Goal: Communication & Community: Answer question/provide support

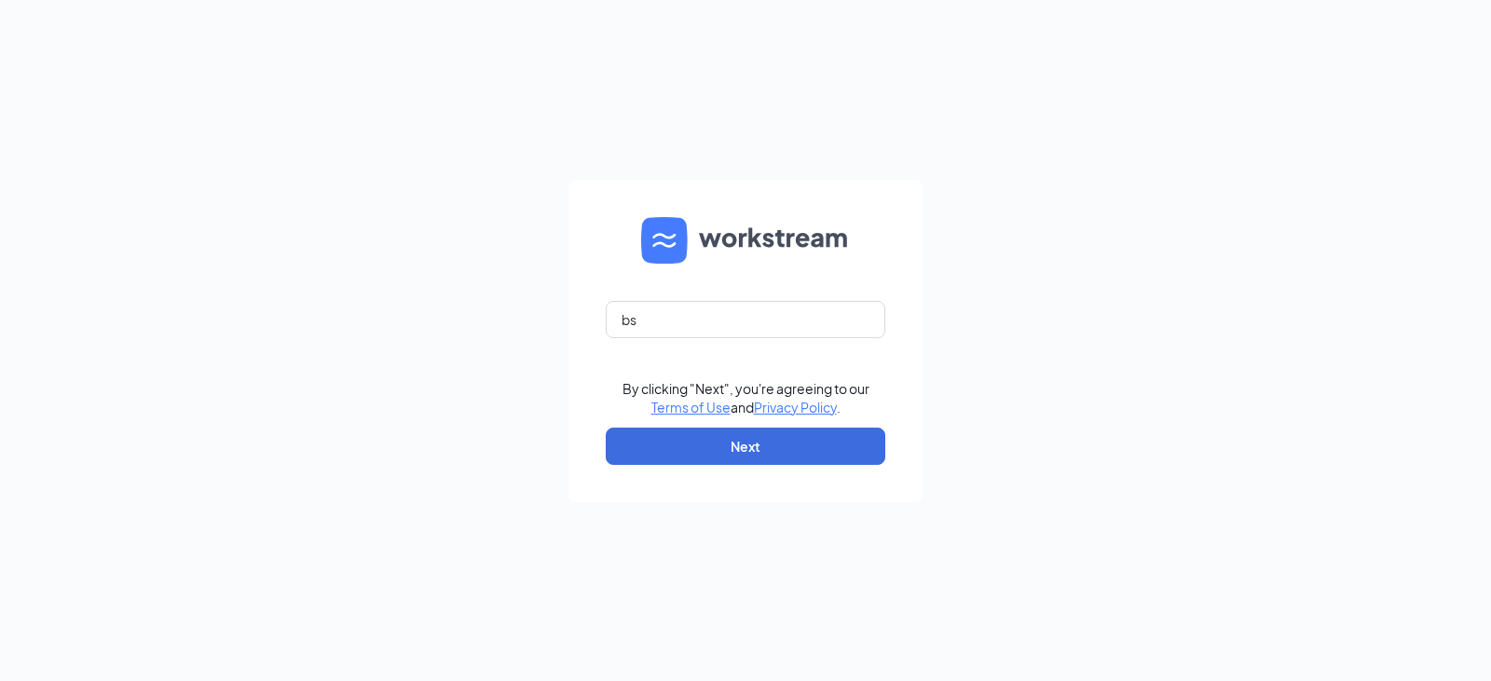
type input "[EMAIL_ADDRESS][DOMAIN_NAME]"
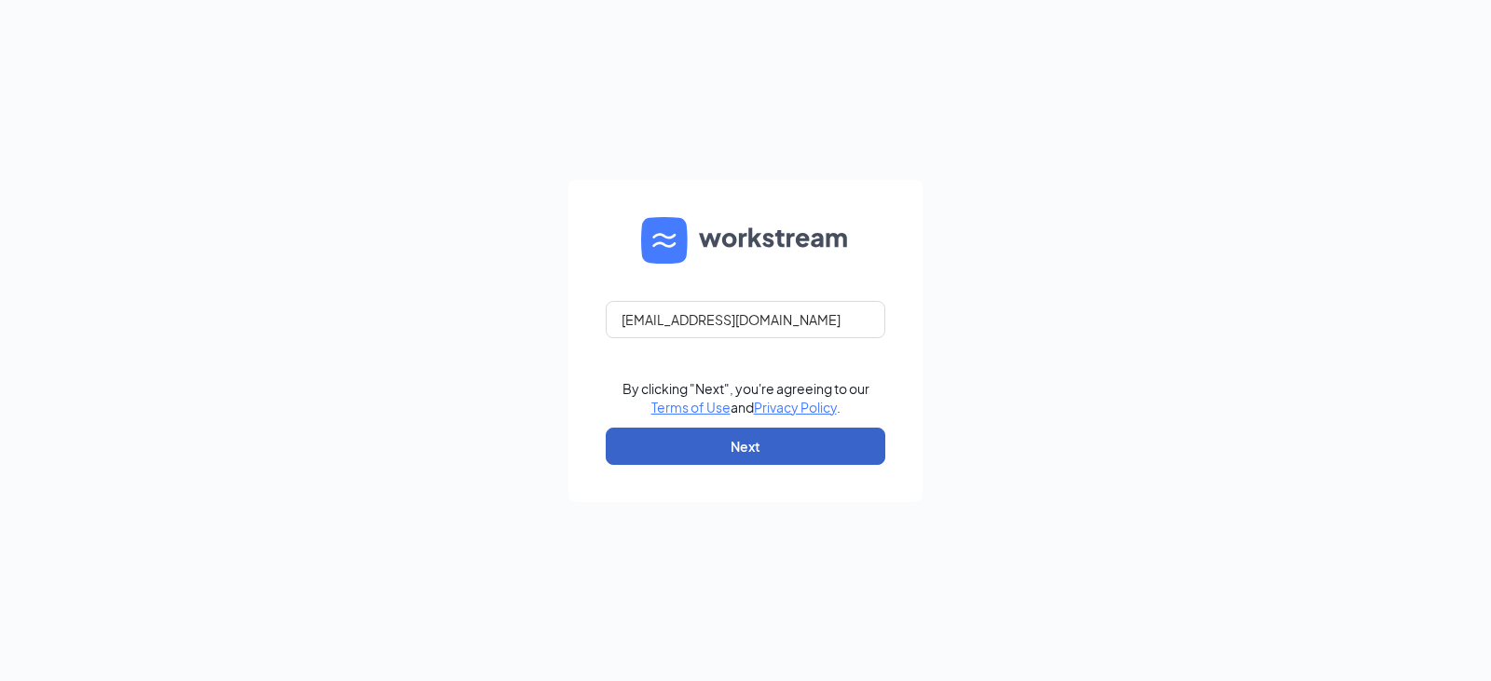
click at [747, 449] on button "Next" at bounding box center [746, 446] width 280 height 37
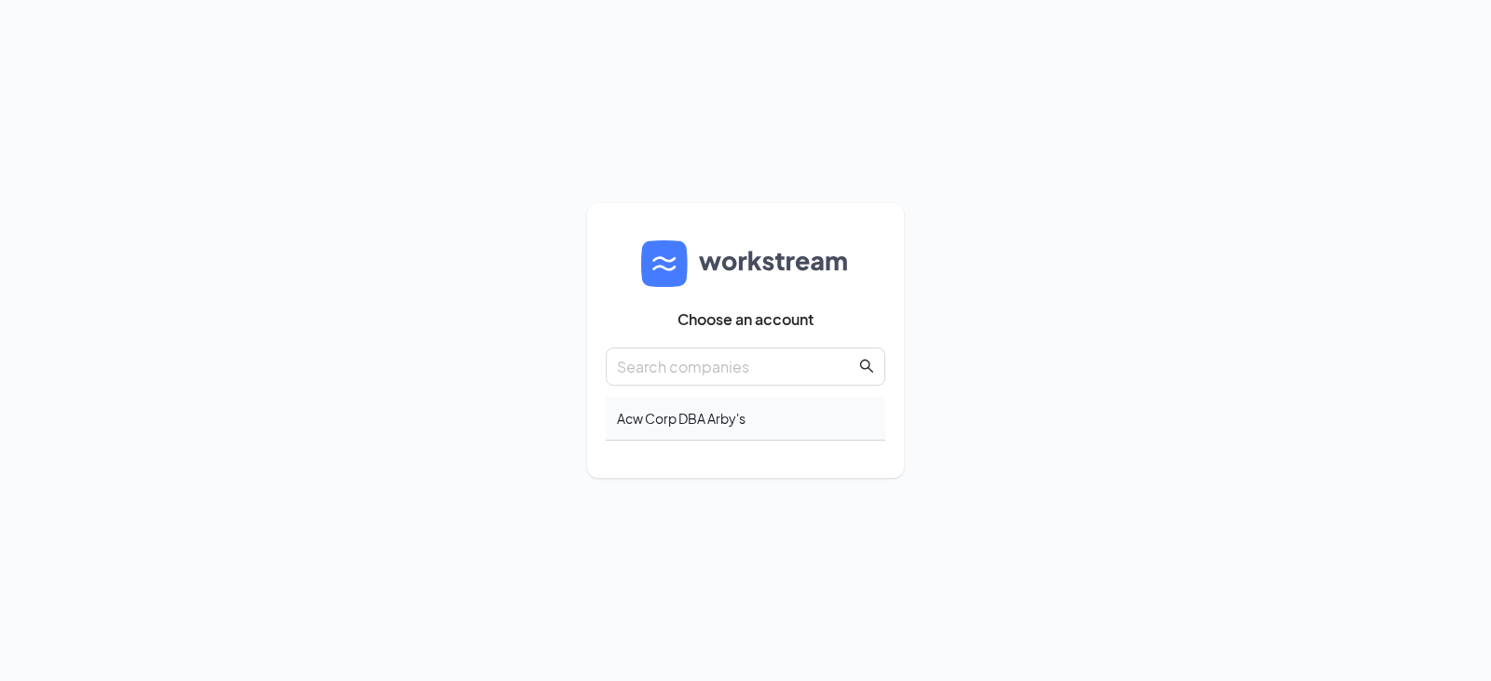
click at [739, 413] on div "Acw Corp DBA Arby's" at bounding box center [746, 419] width 280 height 44
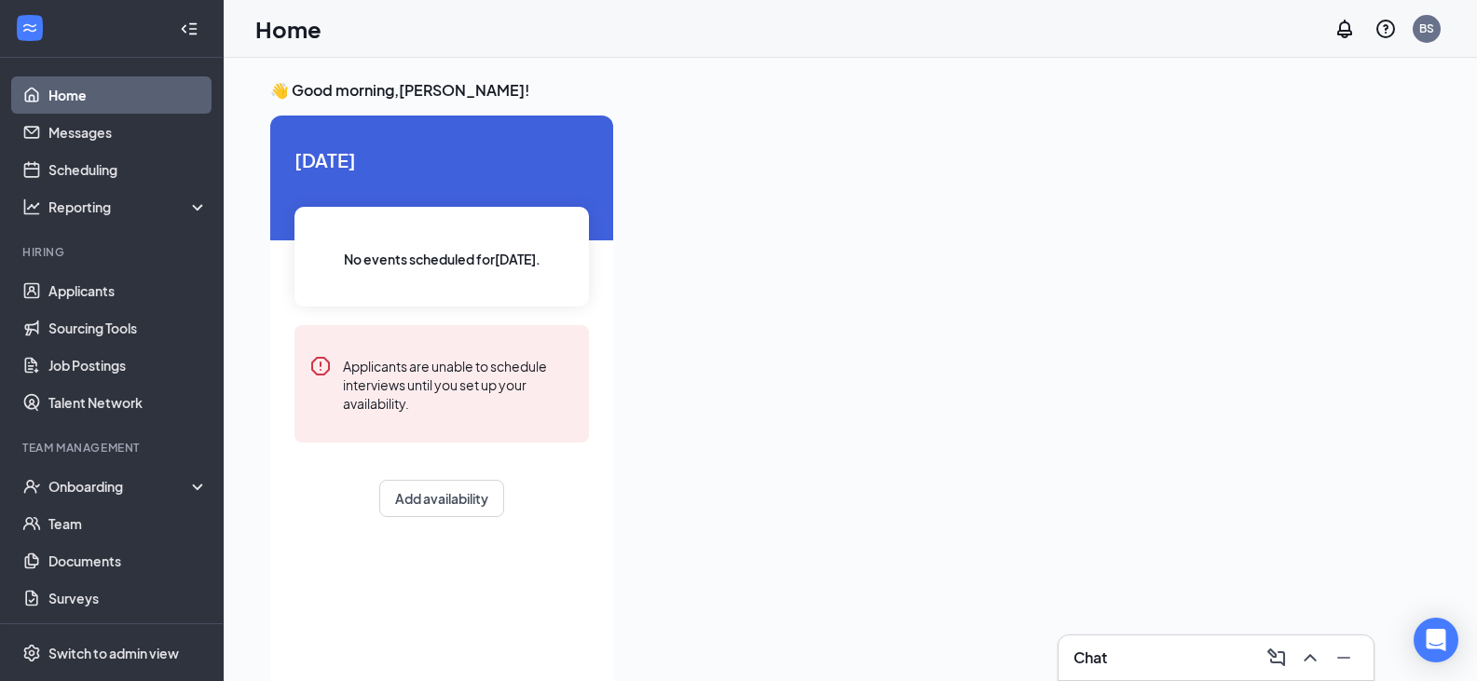
click at [1117, 659] on div "Chat" at bounding box center [1215, 658] width 285 height 30
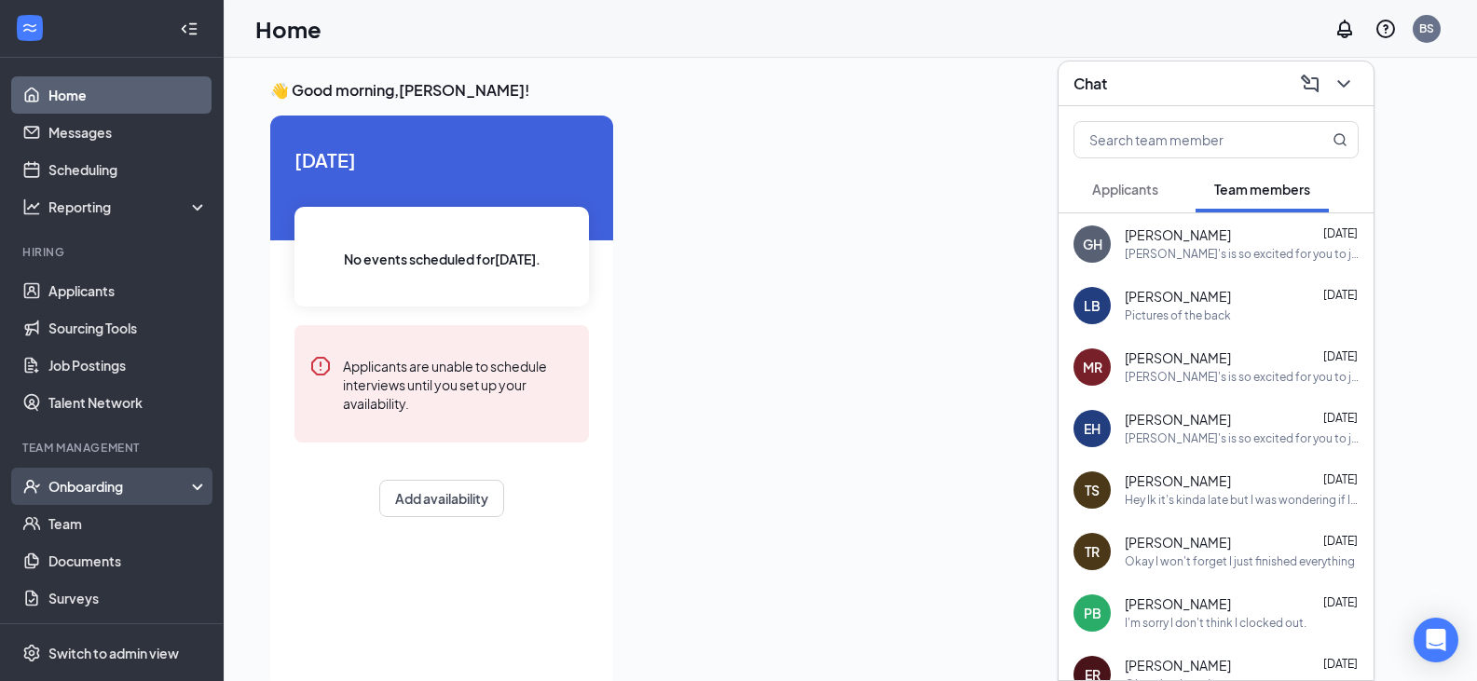
click at [103, 471] on div "Onboarding" at bounding box center [112, 486] width 224 height 37
click at [130, 566] on link "E-Verify" at bounding box center [127, 560] width 159 height 37
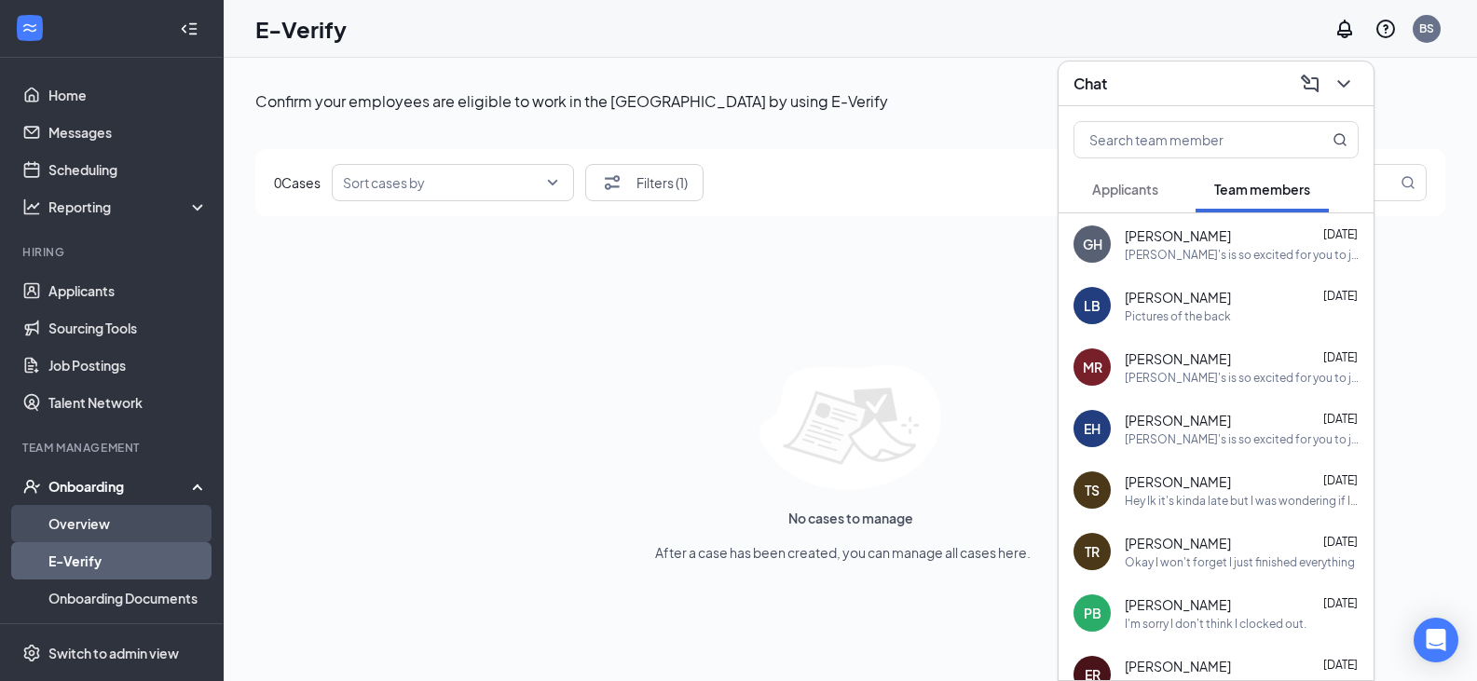
click at [125, 521] on link "Overview" at bounding box center [127, 523] width 159 height 37
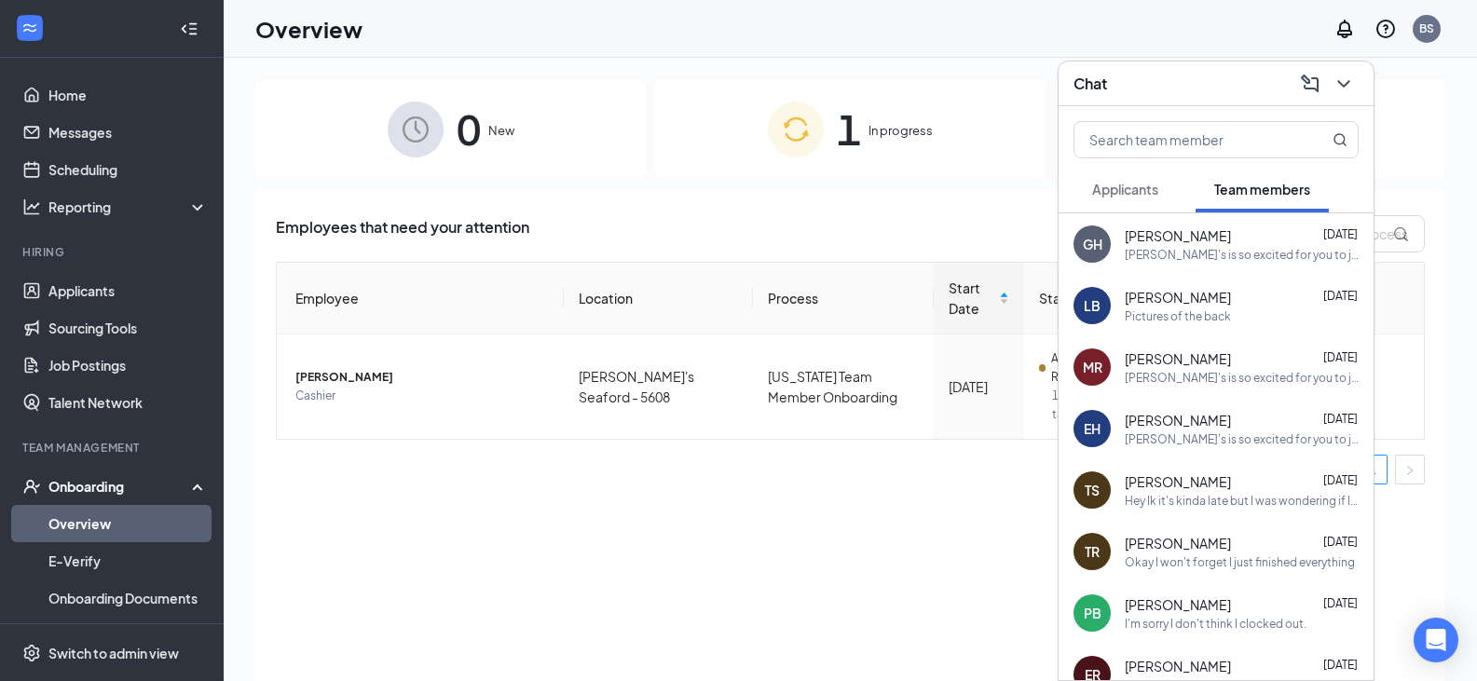
click at [902, 133] on span "In progress" at bounding box center [900, 130] width 64 height 19
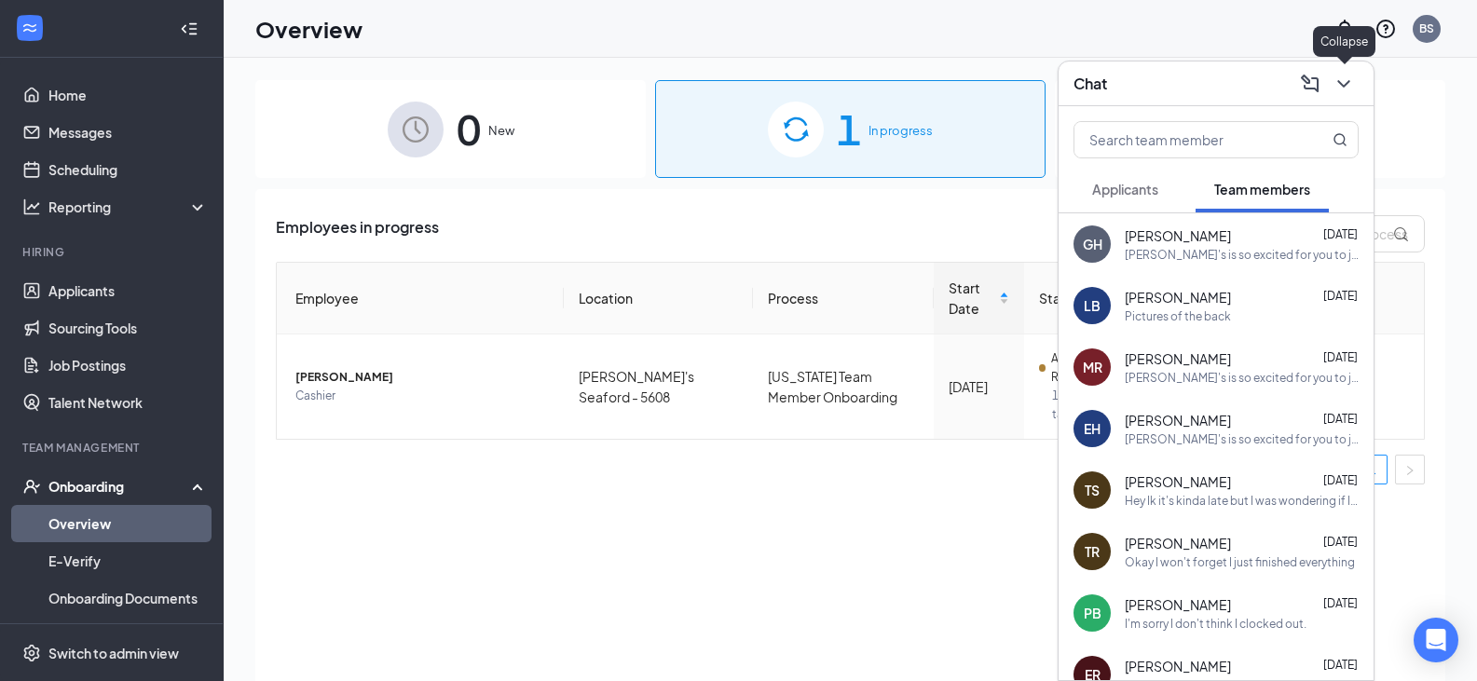
click at [1356, 90] on button at bounding box center [1344, 84] width 30 height 30
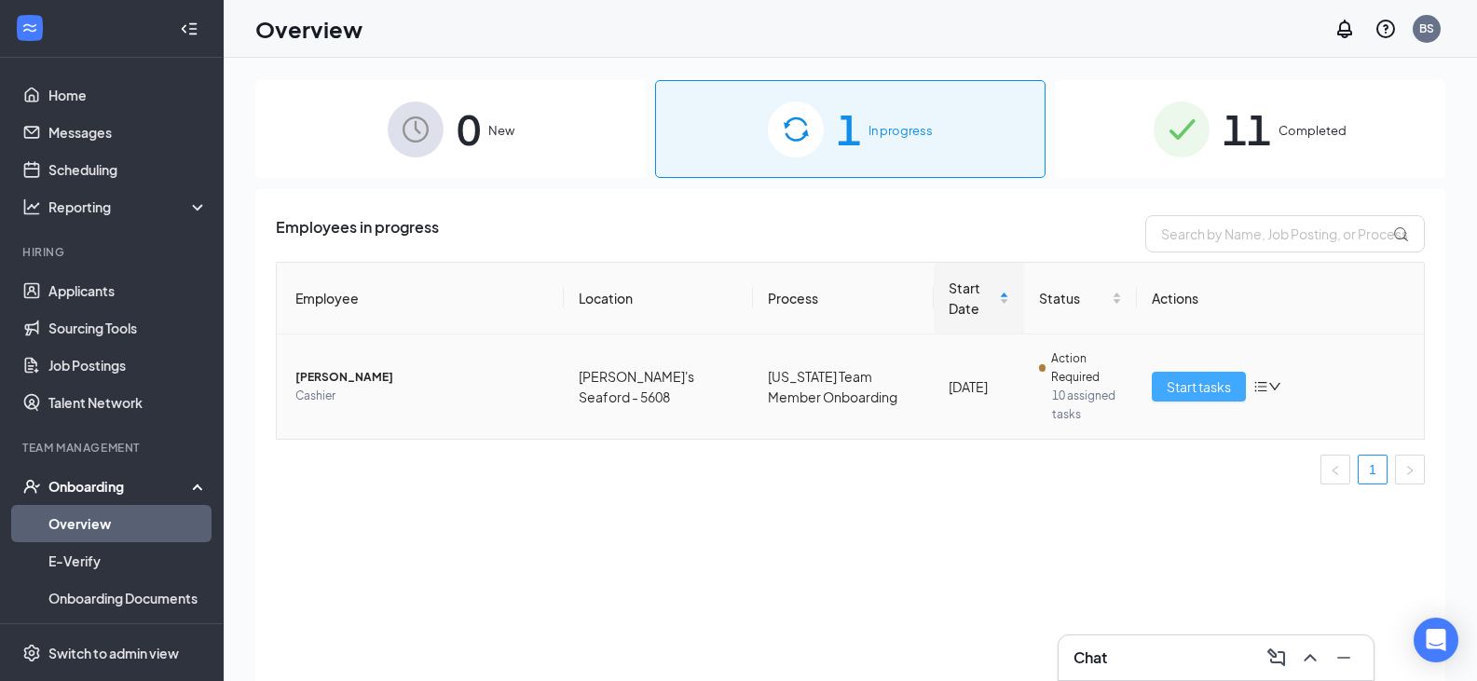
click at [1181, 391] on span "Start tasks" at bounding box center [1199, 386] width 64 height 20
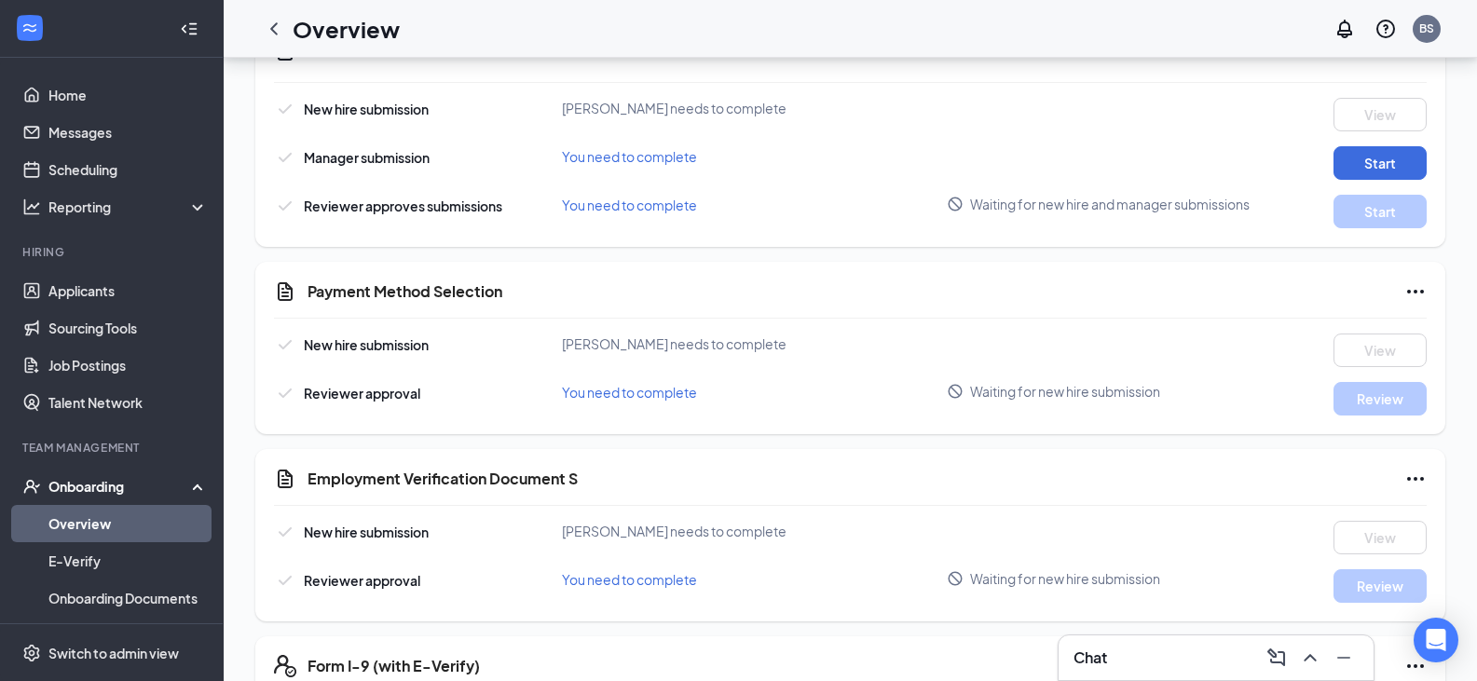
scroll to position [186, 0]
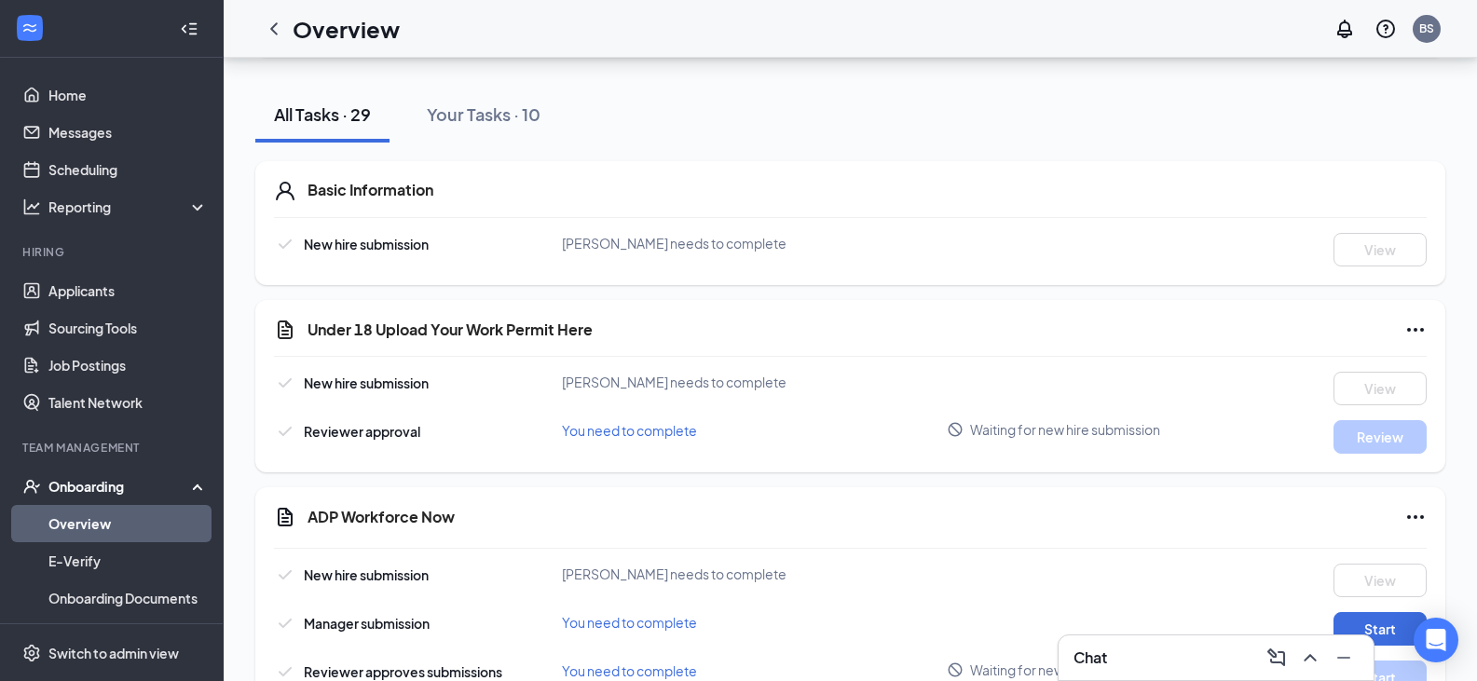
click at [1212, 642] on div "Chat" at bounding box center [1215, 657] width 315 height 45
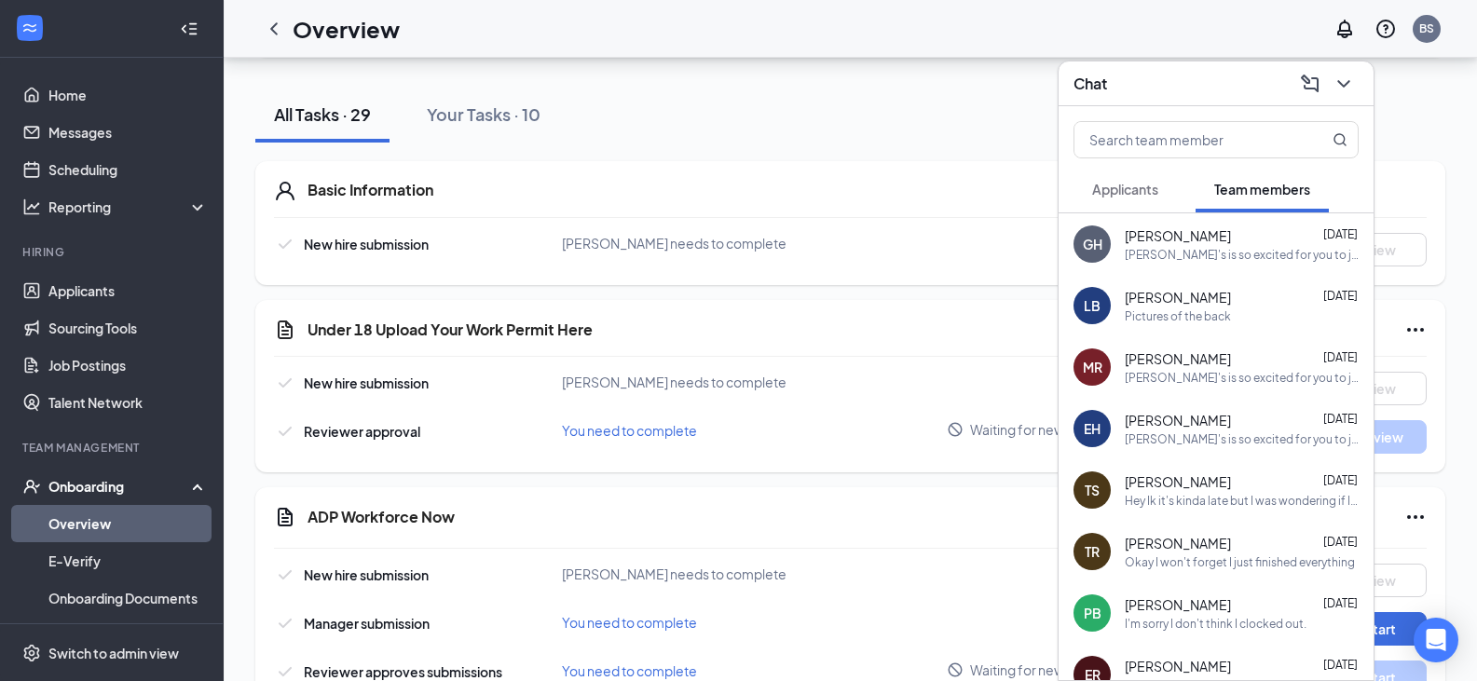
click at [1125, 256] on div "Arby's is so excited for you to join our team! Do you know anyone else who migh…" at bounding box center [1242, 255] width 234 height 16
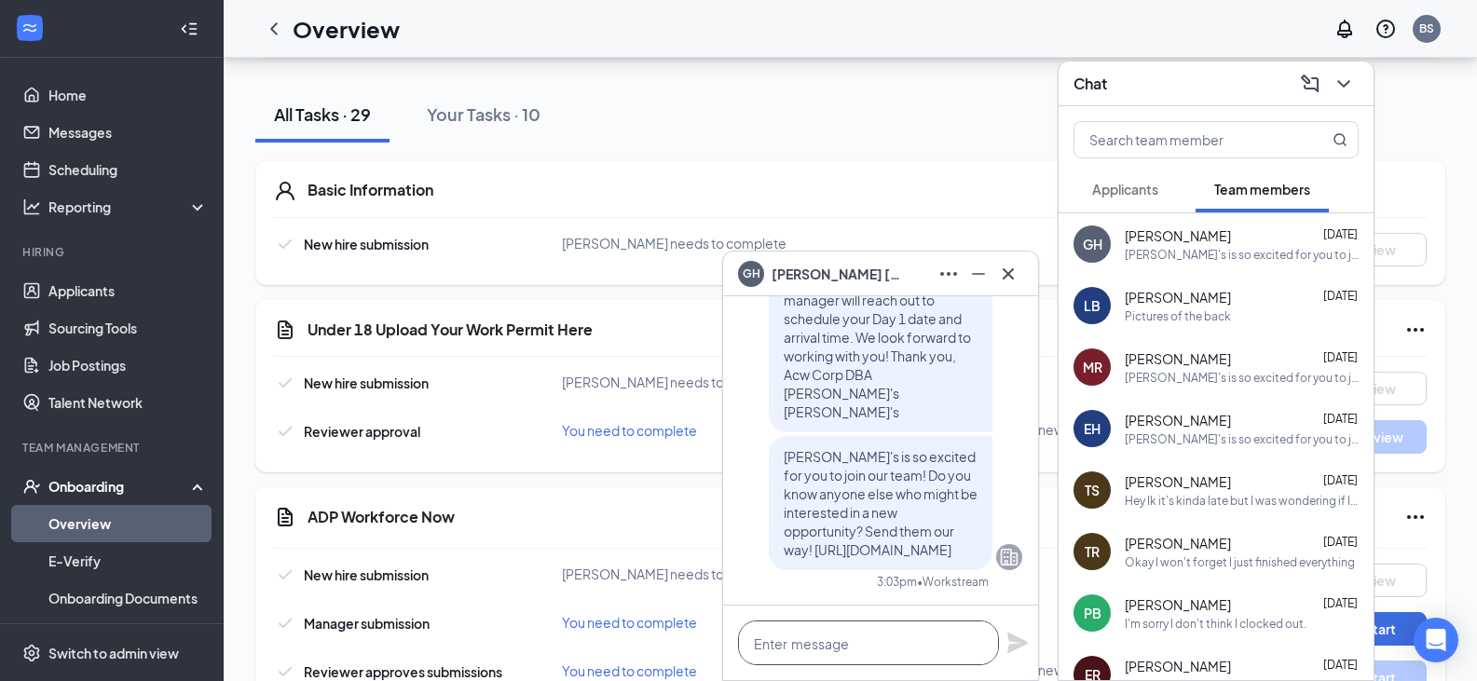
click at [815, 648] on textarea at bounding box center [868, 643] width 261 height 45
type textarea "H"
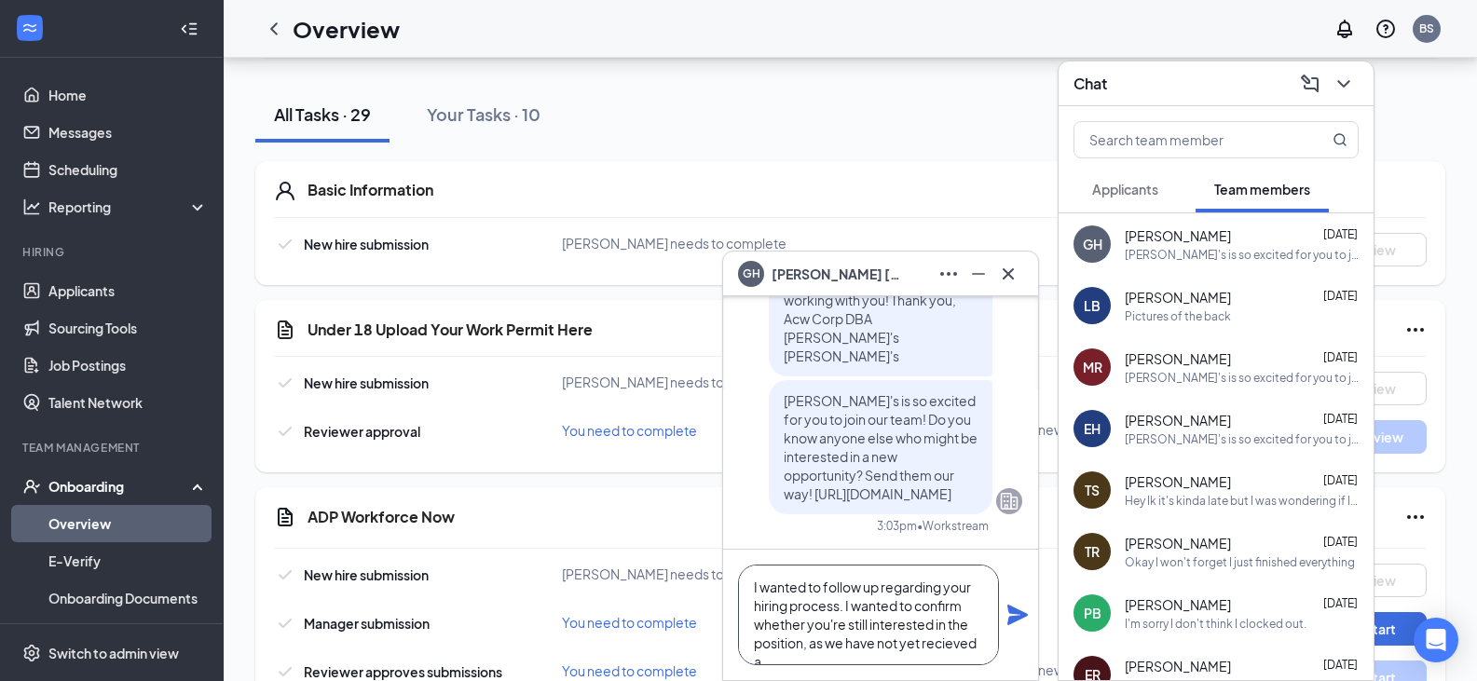
scroll to position [20, 0]
click at [968, 628] on textarea "I wanted to follow up regarding your hiring process. I wanted to confirm whethe…" at bounding box center [868, 615] width 261 height 101
click at [980, 621] on textarea "I wanted to follow up regarding your hiring process. I wanted to confirm whethe…" at bounding box center [868, 615] width 261 height 101
click at [781, 635] on textarea "I wanted to follow up regarding your hiring process. I wanted to confirm whethe…" at bounding box center [868, 615] width 261 height 101
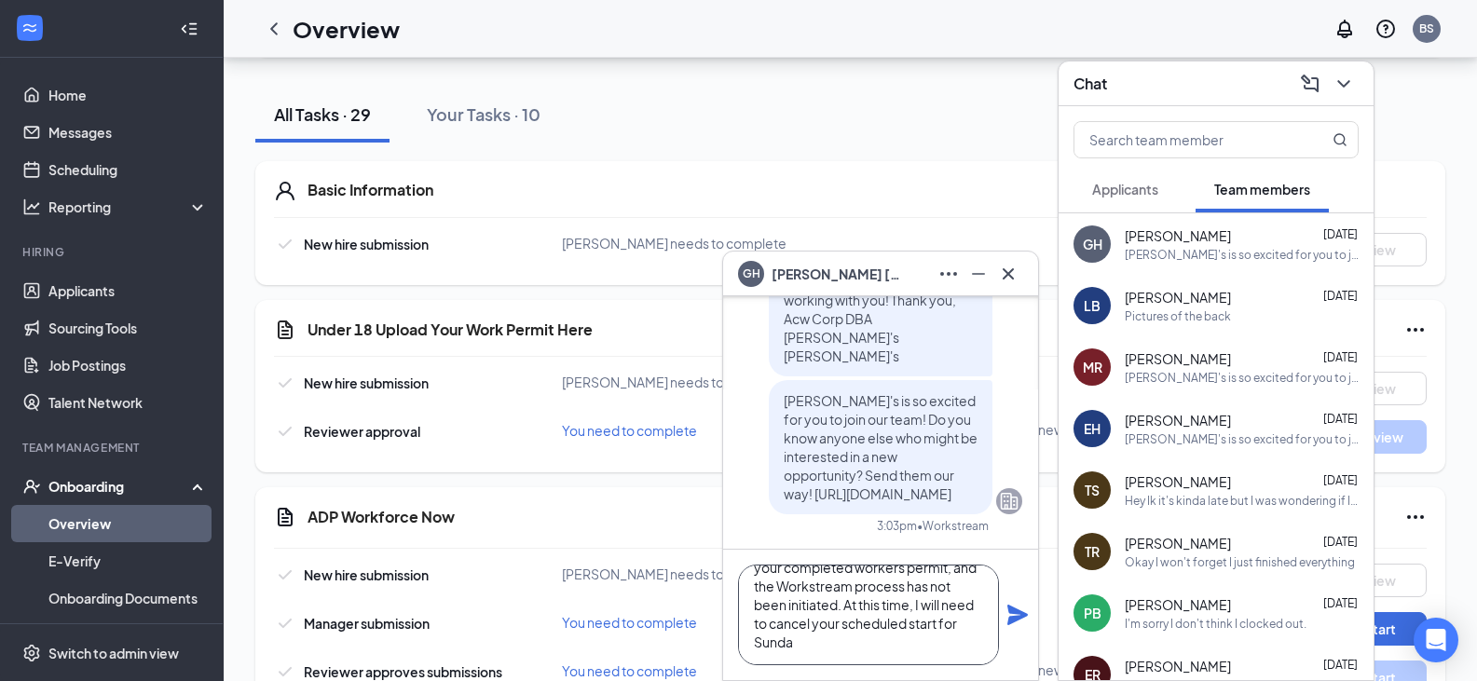
drag, startPoint x: 843, startPoint y: 611, endPoint x: 980, endPoint y: 694, distance: 160.1
click at [980, 495] on html "Home Messages Scheduling Reporting Hiring Applicants Sourcing Tools Job Posting…" at bounding box center [738, 154] width 1477 height 681
type textarea "I wanted to follow up regarding your hiring process. I wanted to confirm whethe…"
click at [1011, 617] on icon "Plane" at bounding box center [1017, 615] width 20 height 20
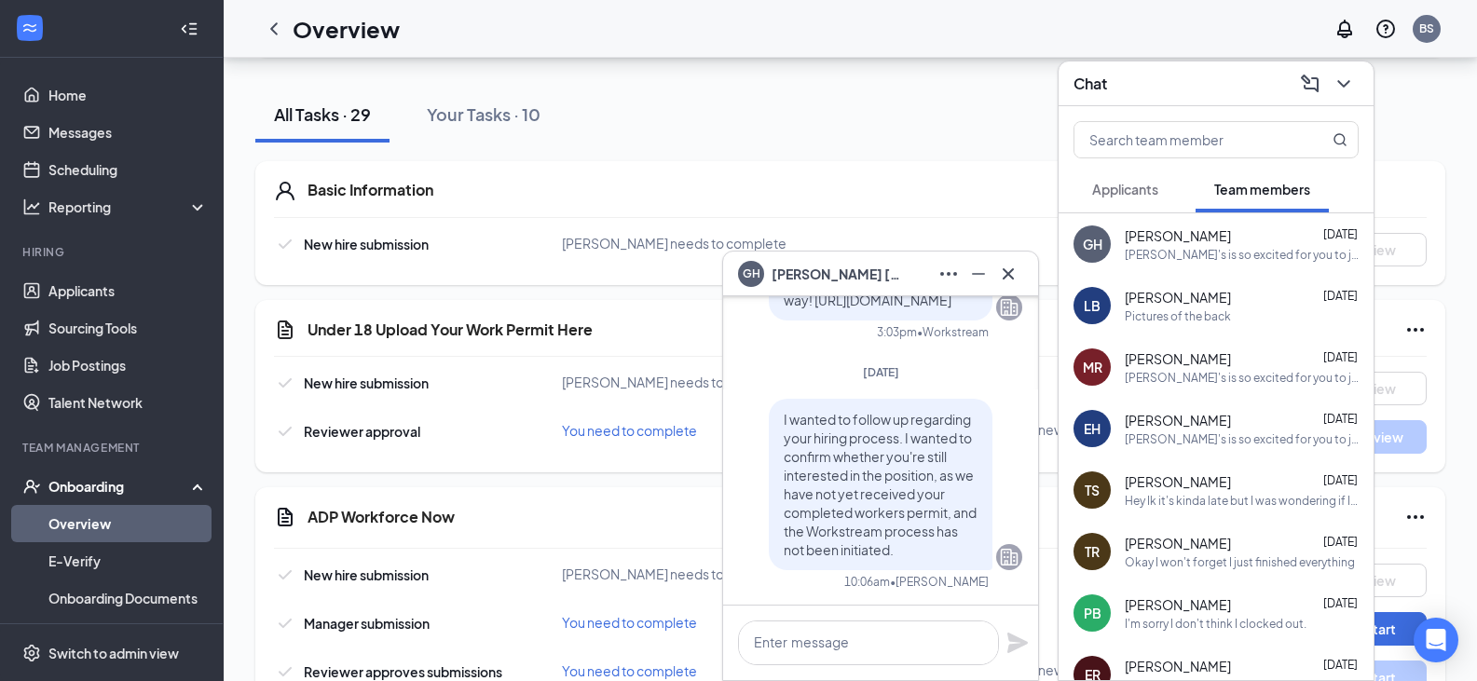
scroll to position [0, 0]
click at [870, 651] on textarea at bounding box center [868, 643] width 261 height 45
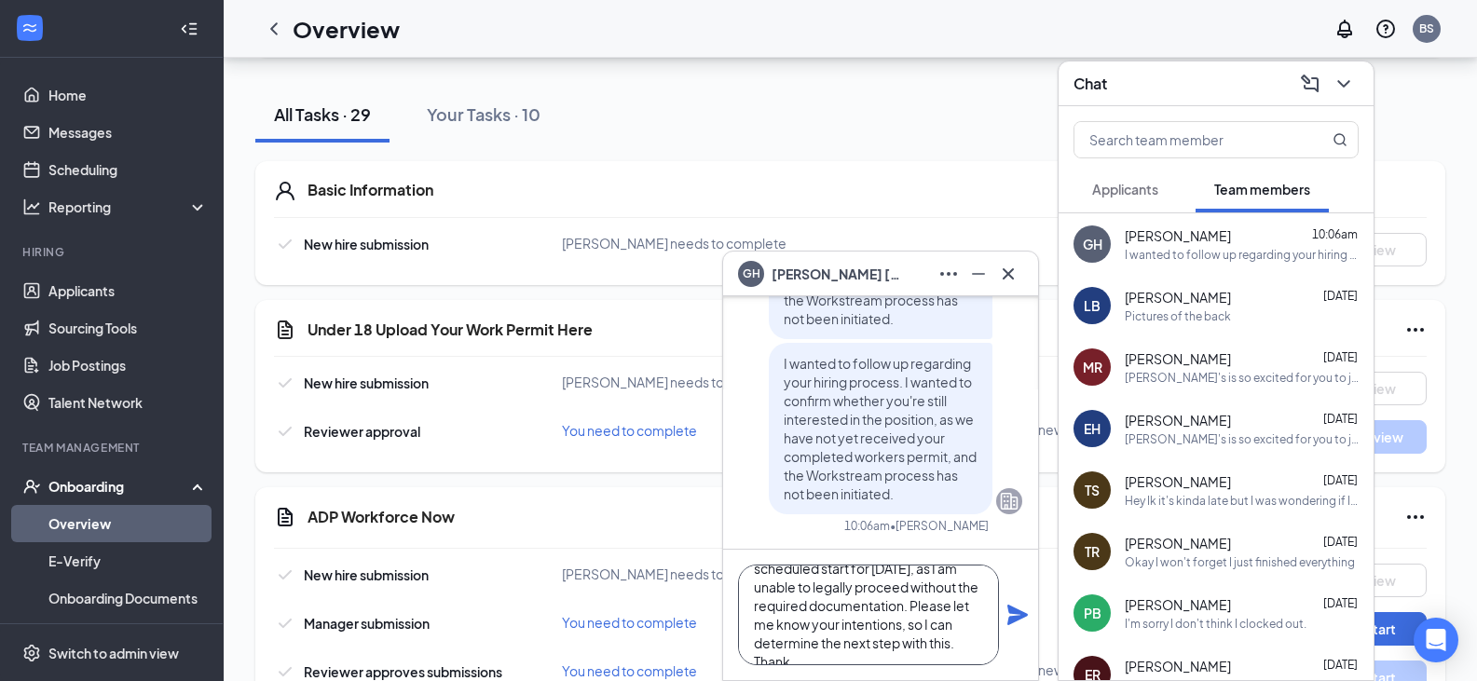
scroll to position [57, 0]
type textarea "At this time, I will need to cancel your scheduled start for Sunday, as I am un…"
click at [1018, 609] on icon "Plane" at bounding box center [1017, 615] width 22 height 22
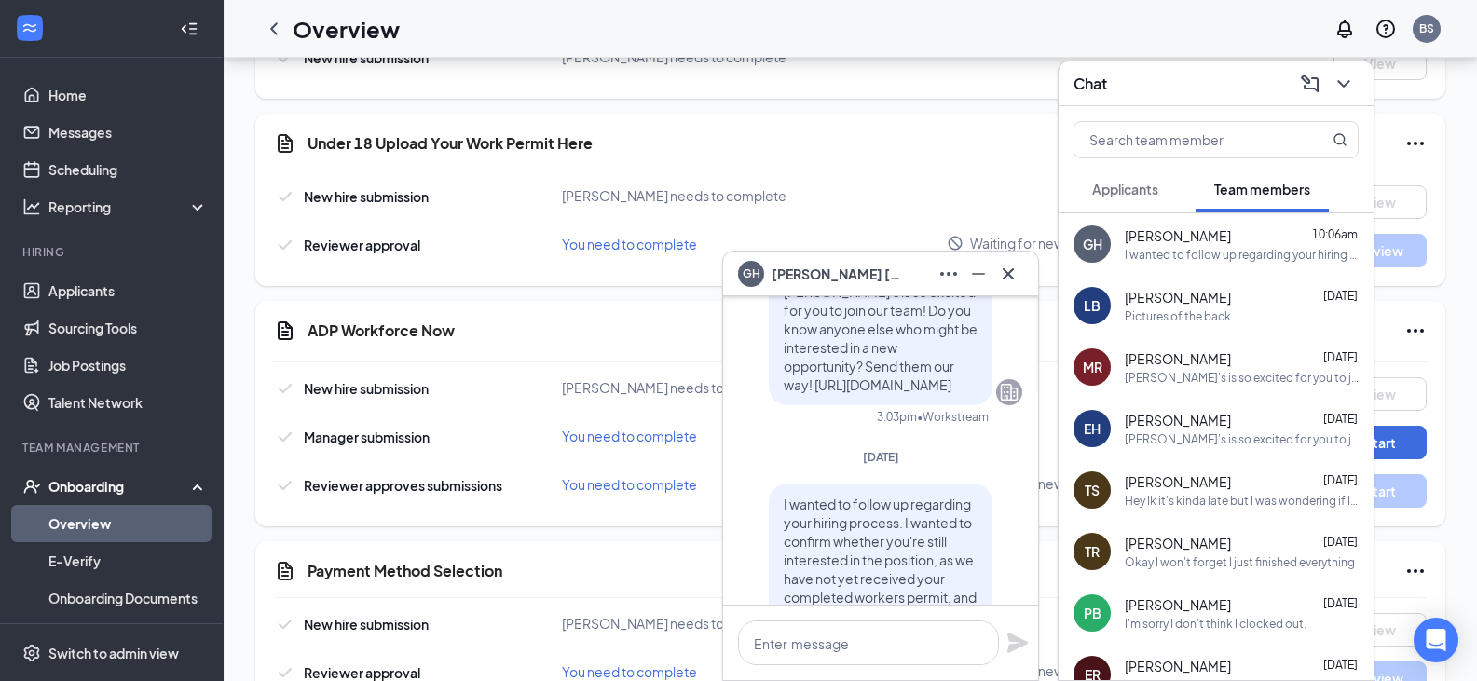
scroll to position [0, 0]
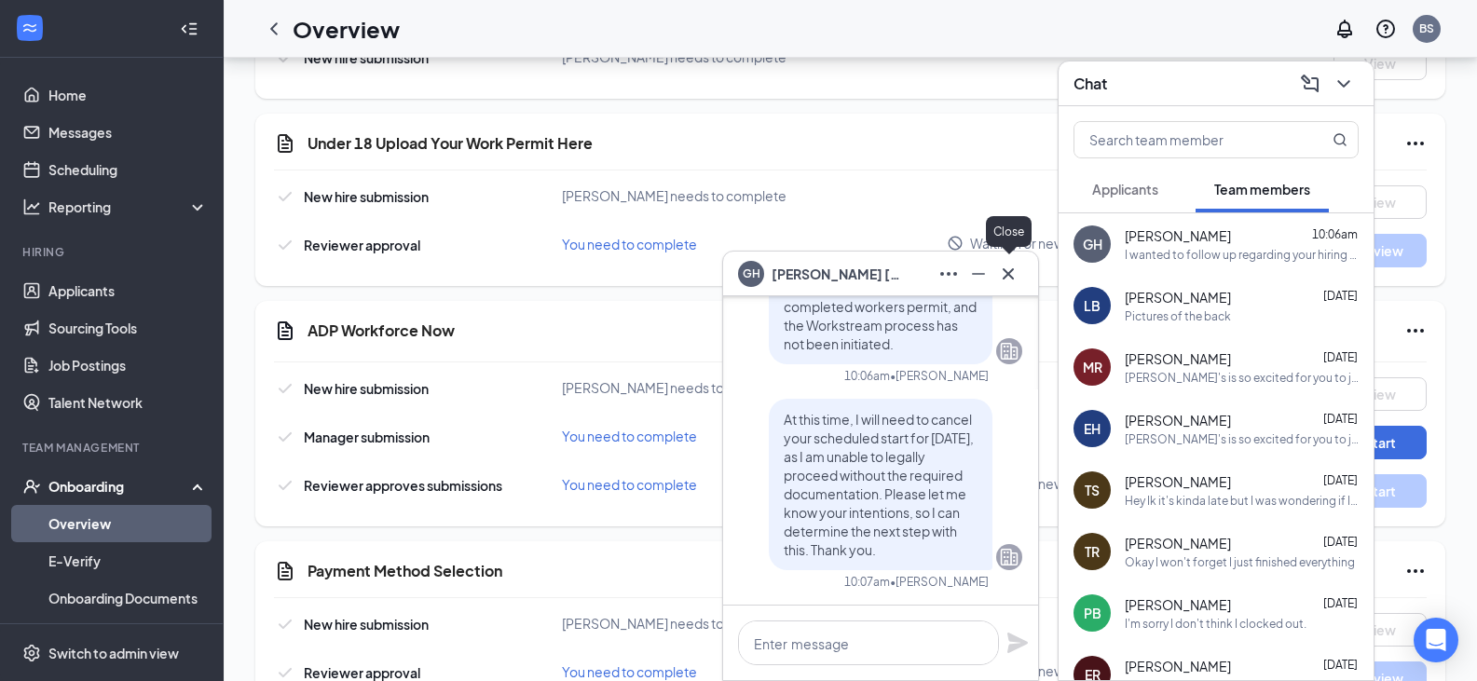
click at [1011, 278] on icon "Cross" at bounding box center [1008, 274] width 22 height 22
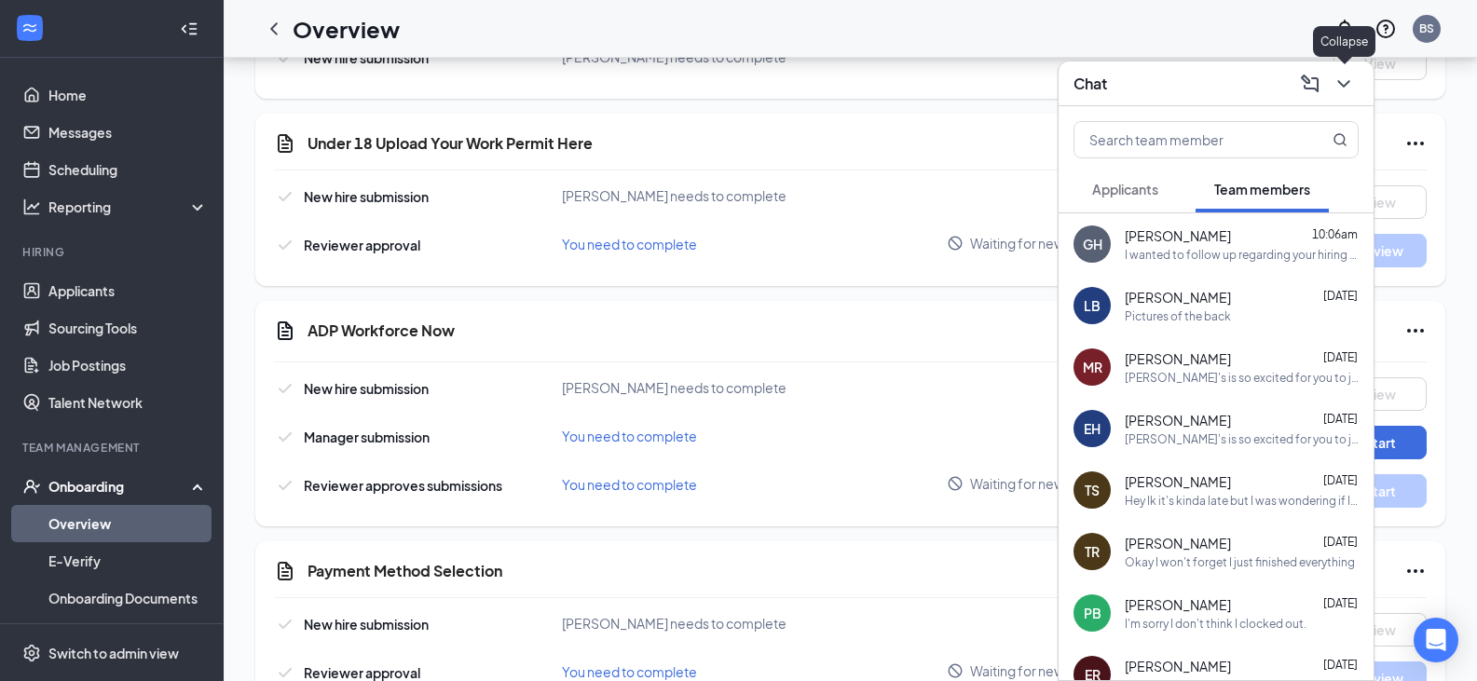
click at [1351, 79] on icon "ChevronDown" at bounding box center [1343, 84] width 22 height 22
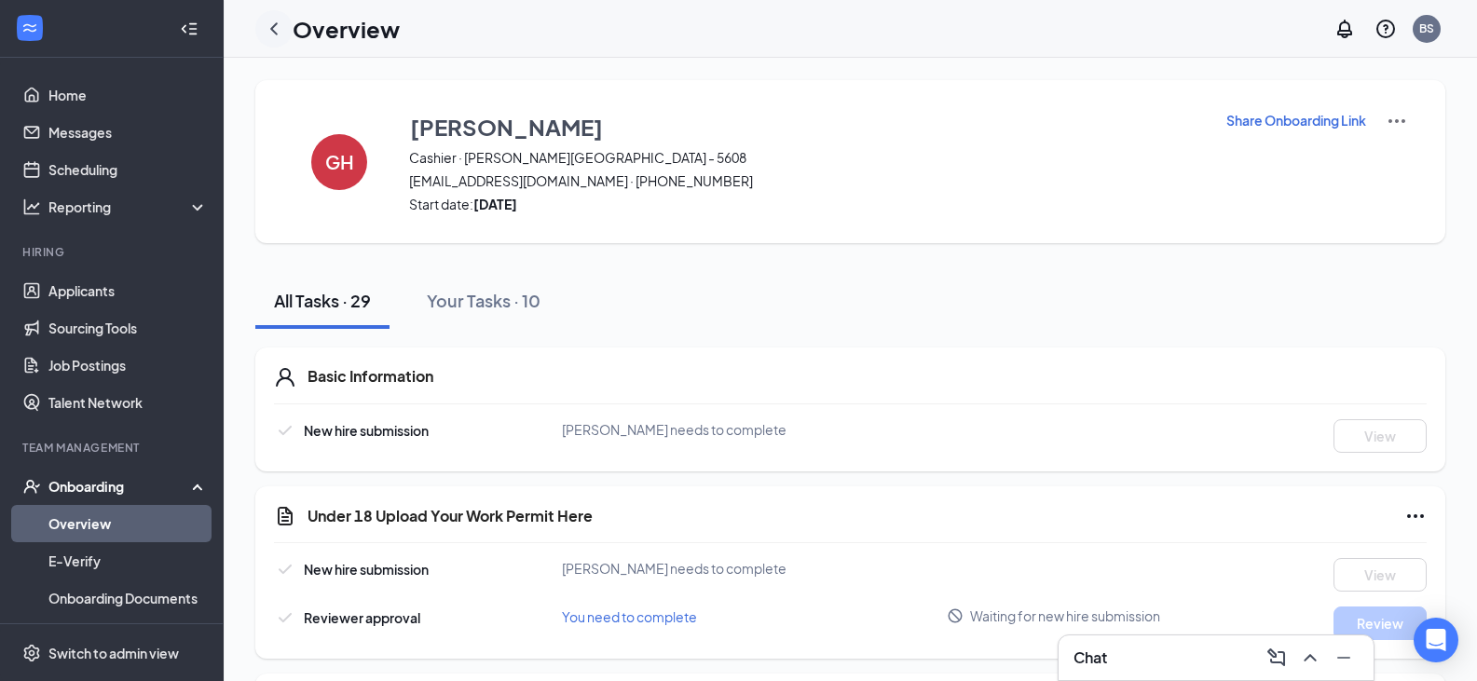
click at [268, 30] on icon "ChevronLeft" at bounding box center [274, 29] width 22 height 22
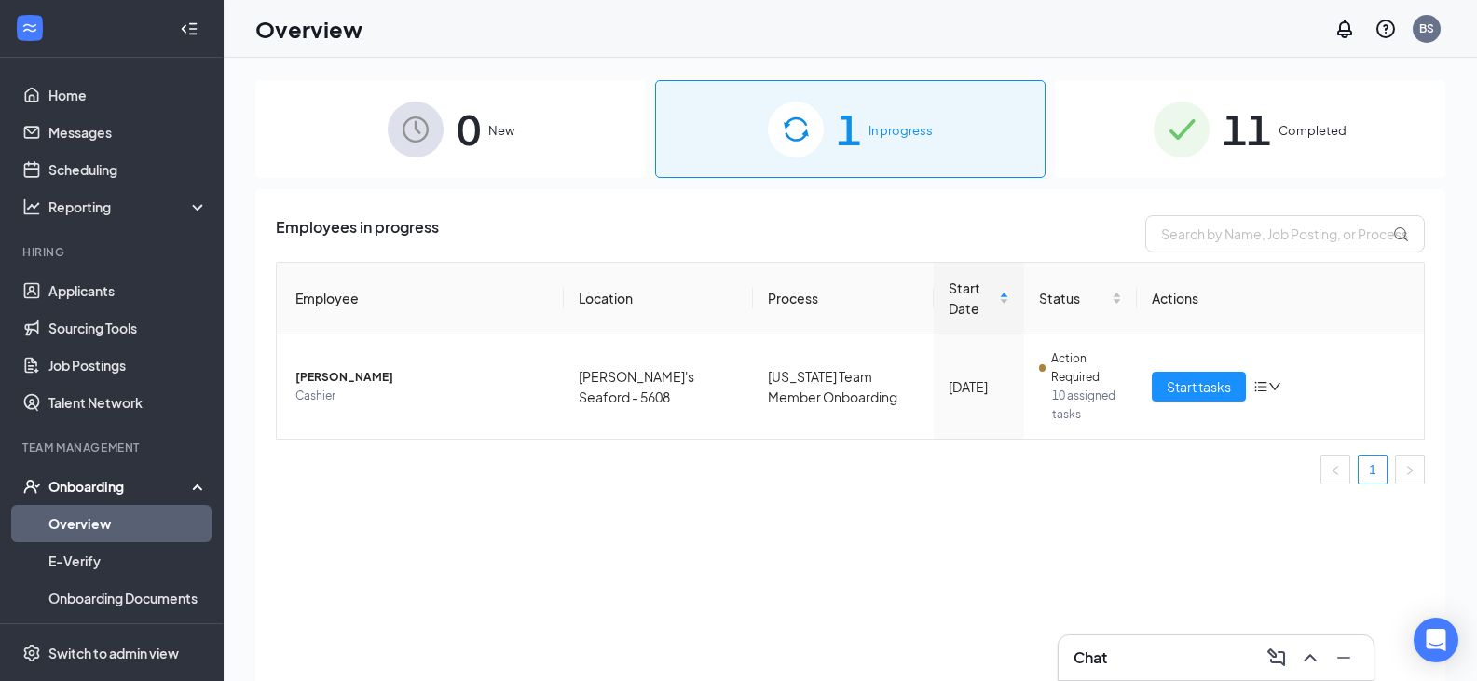
click at [1165, 655] on div "Chat" at bounding box center [1215, 658] width 285 height 30
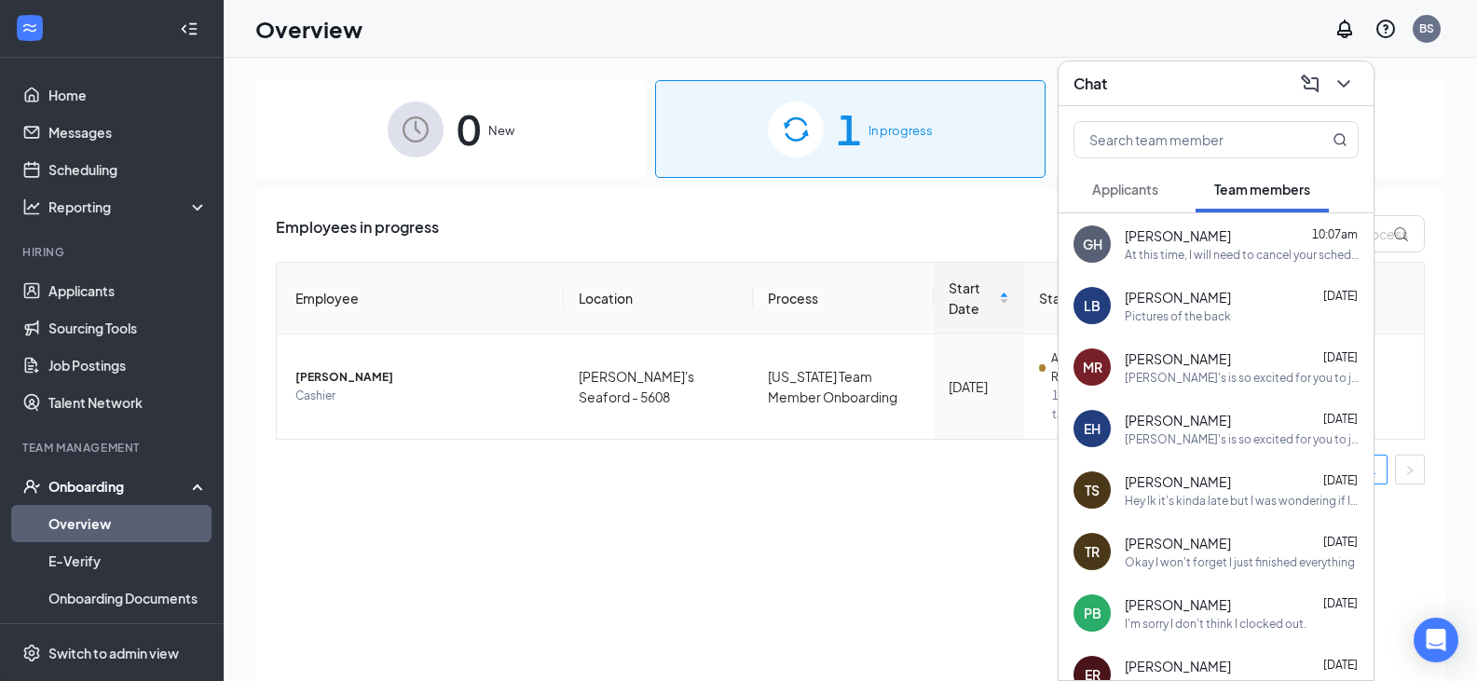
click at [1257, 261] on div "At this time, I will need to cancel your scheduled start for Sunday, as I am un…" at bounding box center [1242, 255] width 234 height 16
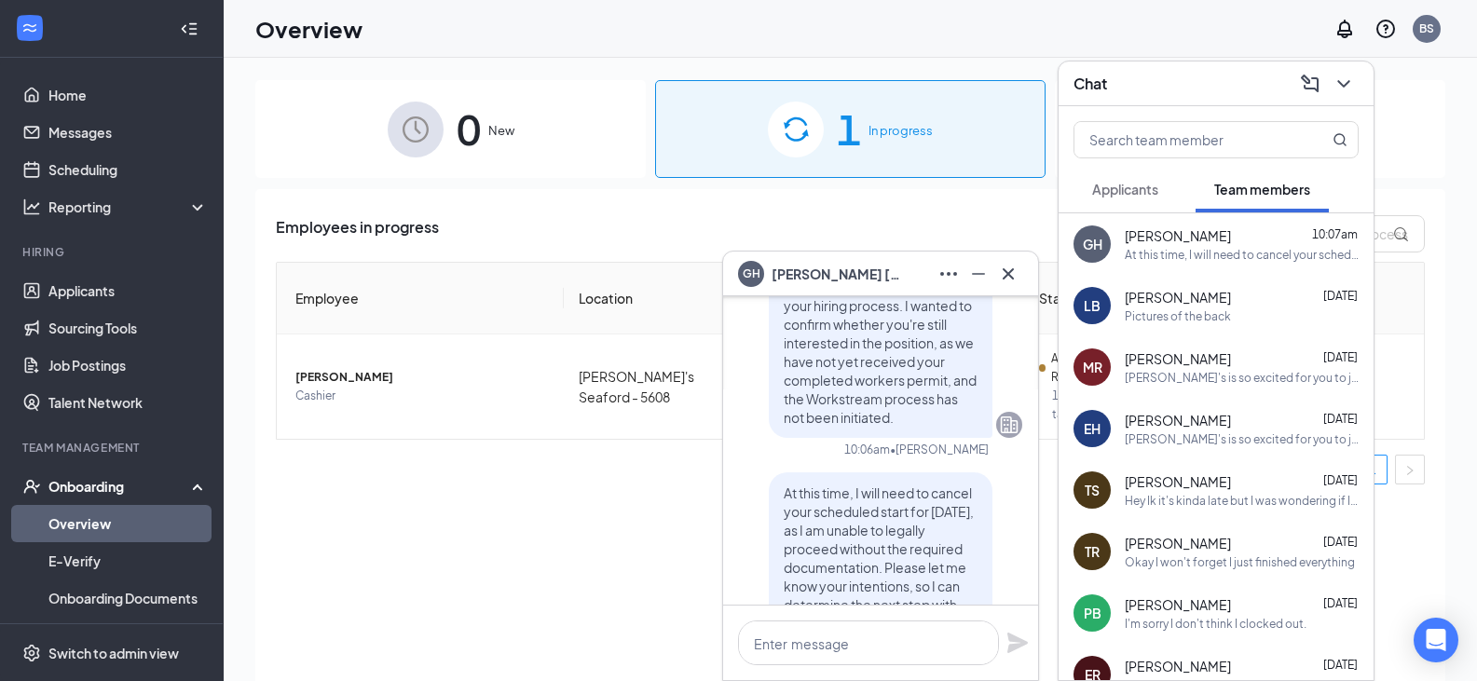
scroll to position [-186, 0]
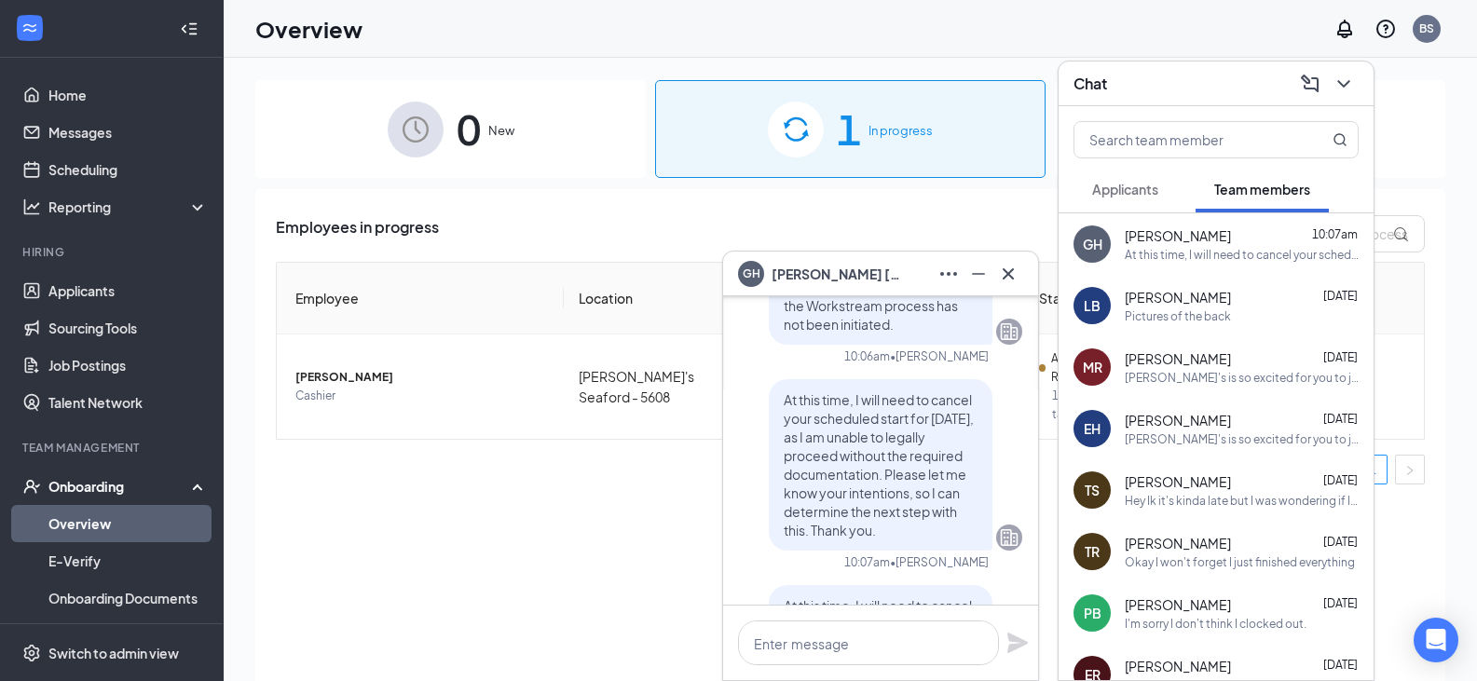
click at [1013, 277] on icon "Cross" at bounding box center [1008, 274] width 22 height 22
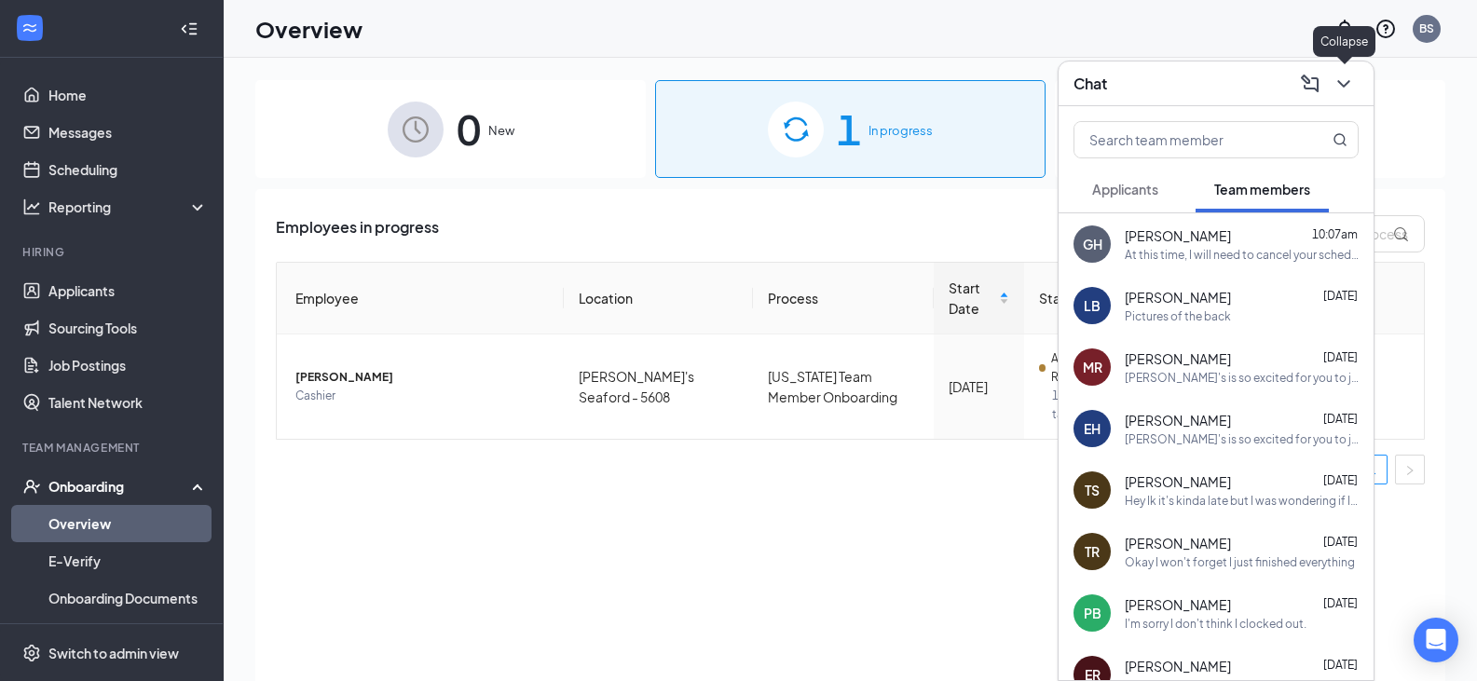
click at [1346, 83] on icon "ChevronDown" at bounding box center [1343, 83] width 12 height 7
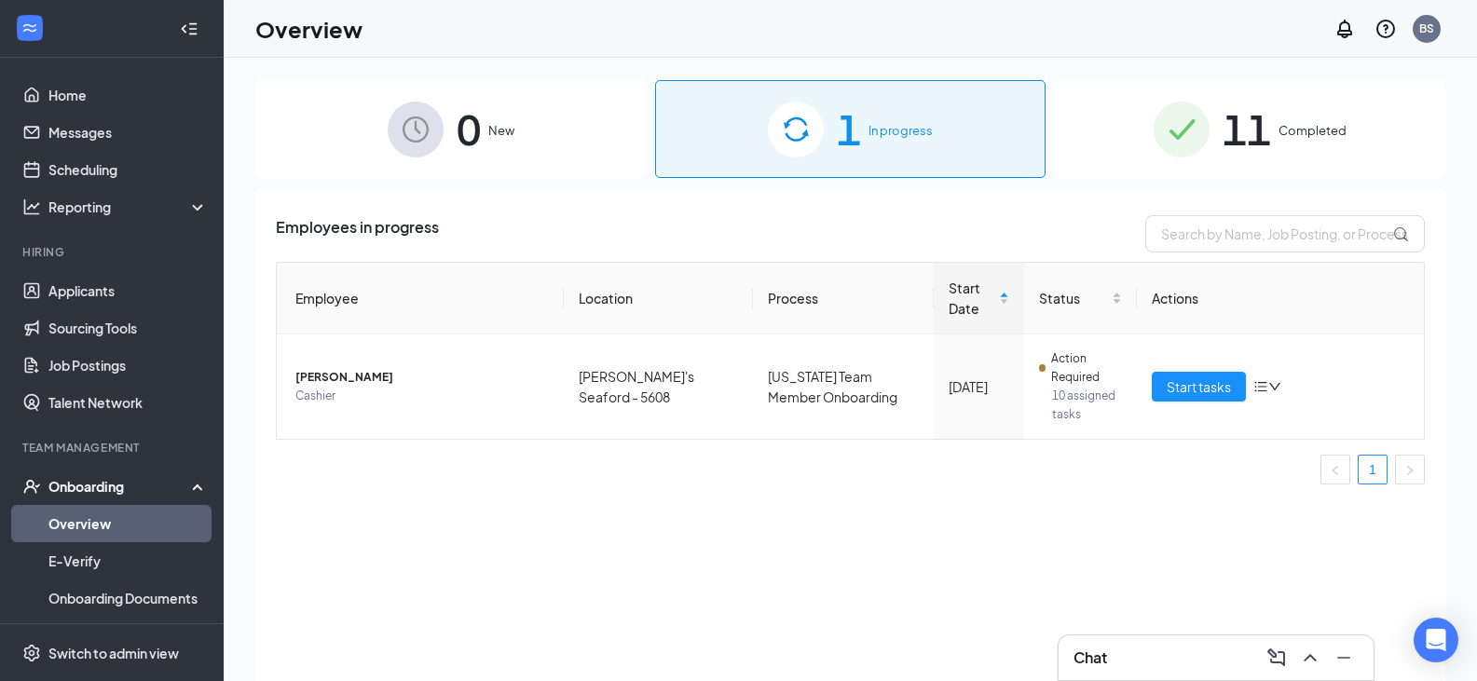
click at [1149, 659] on div "Chat" at bounding box center [1215, 658] width 285 height 30
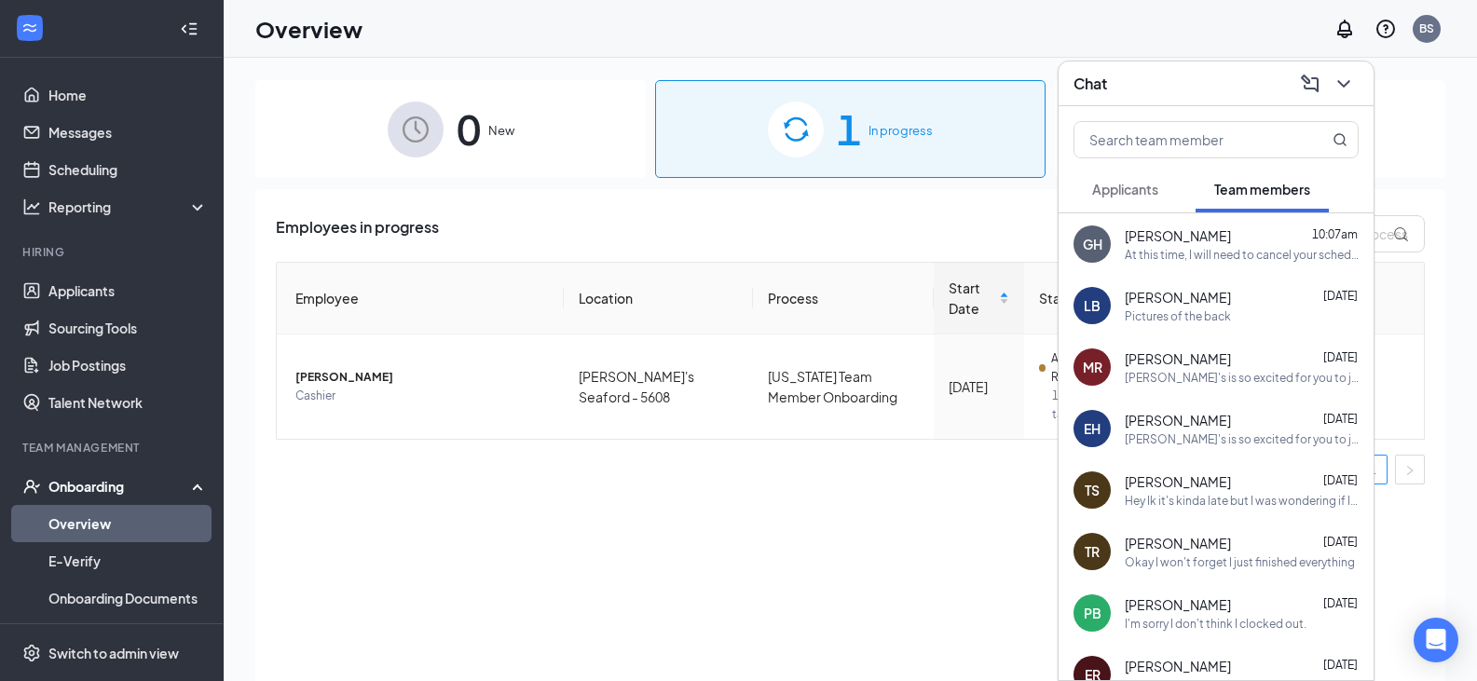
click at [1189, 266] on div "GH Gabriel Hidalgo 10:07am At this time, I will need to cancel your scheduled s…" at bounding box center [1215, 243] width 315 height 61
